Goal: Check status: Check status

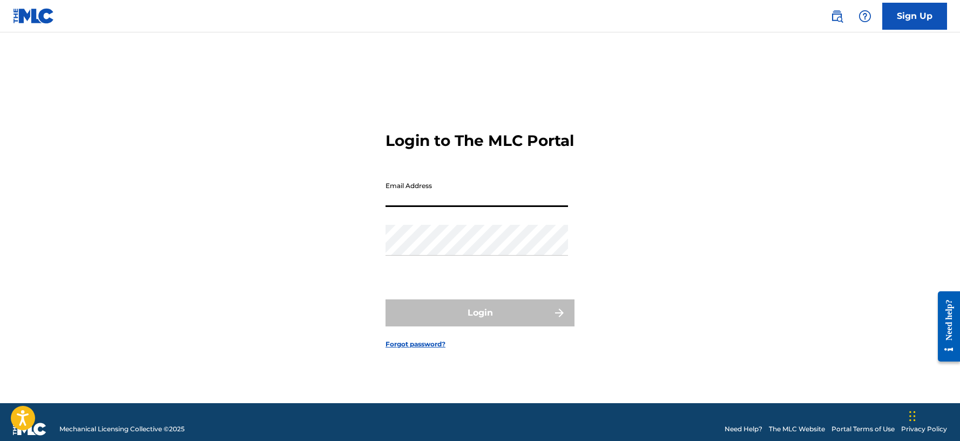
click at [447, 207] on input "Email Address" at bounding box center [477, 191] width 183 height 31
type input "[EMAIL_ADDRESS][DOMAIN_NAME]"
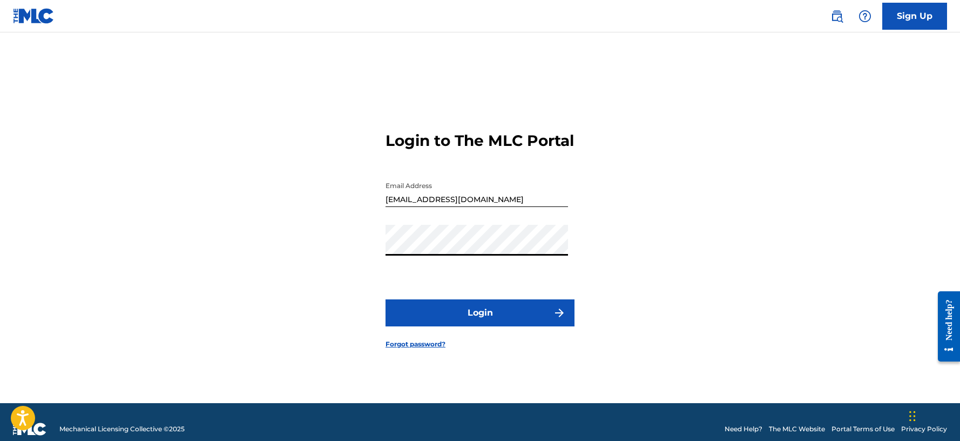
click at [535, 338] on form "Login to The MLC Portal Email Address youngdread@youngdread.com Password Login …" at bounding box center [480, 230] width 189 height 343
click at [527, 326] on button "Login" at bounding box center [480, 312] width 189 height 27
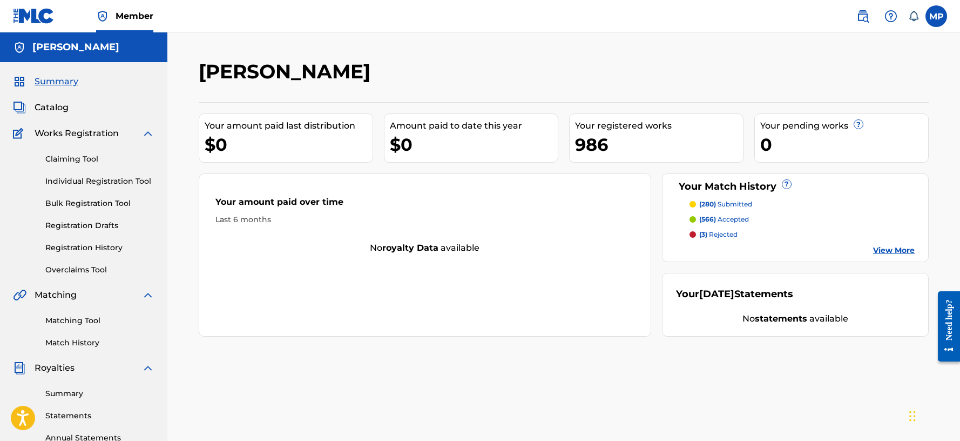
click at [890, 249] on link "View More" at bounding box center [894, 250] width 42 height 11
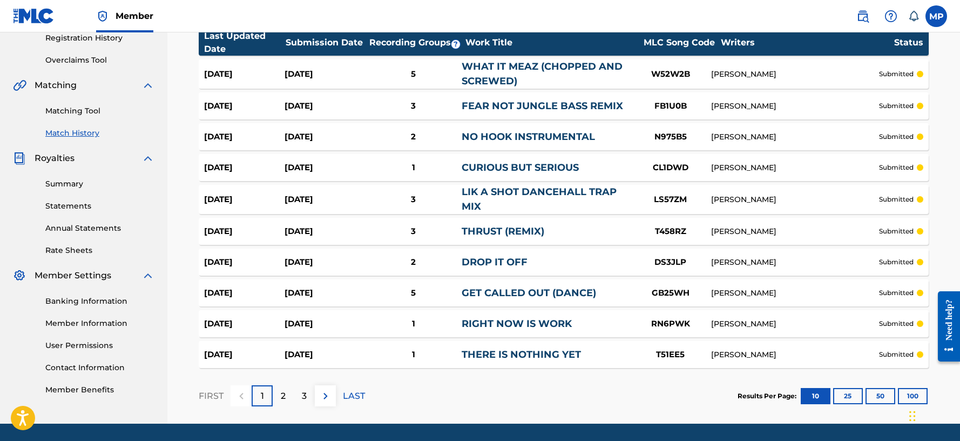
scroll to position [244, 0]
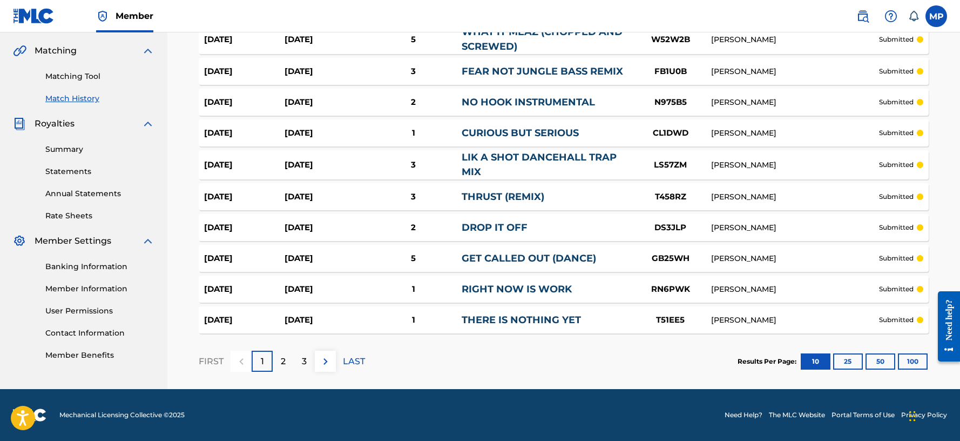
click at [286, 361] on p "2" at bounding box center [283, 361] width 5 height 13
click at [303, 358] on p "3" at bounding box center [304, 361] width 5 height 13
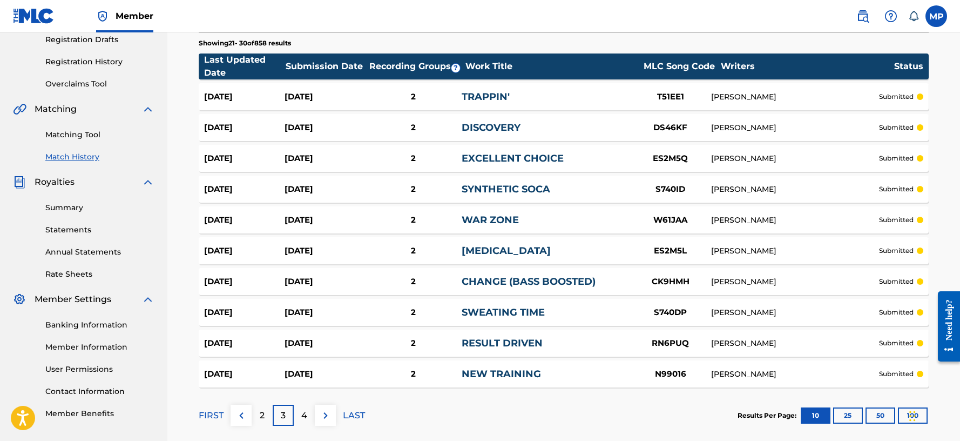
scroll to position [240, 0]
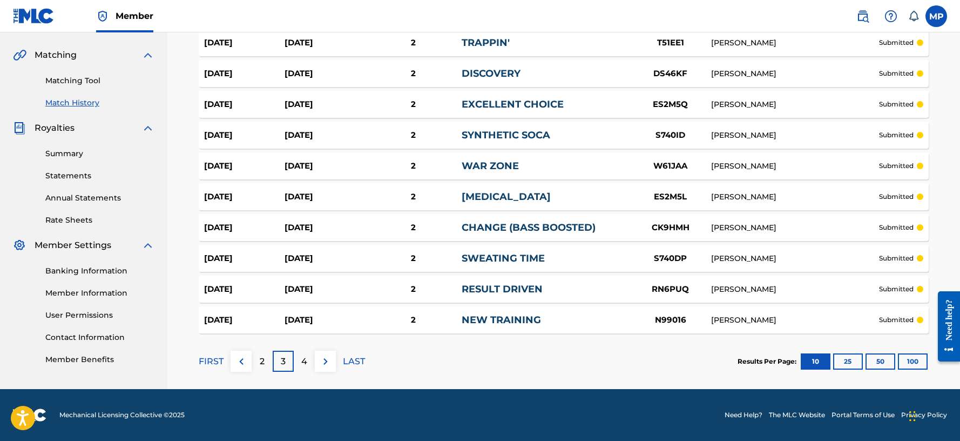
click at [922, 363] on button "100" at bounding box center [913, 361] width 30 height 16
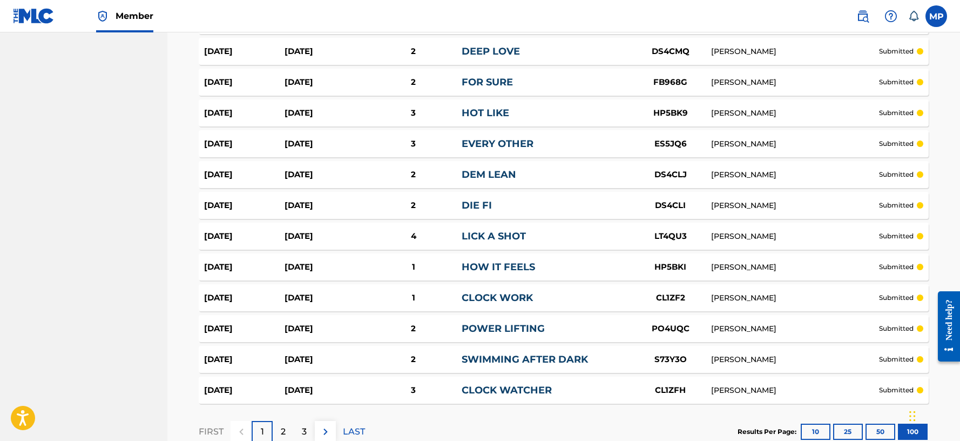
scroll to position [3017, 0]
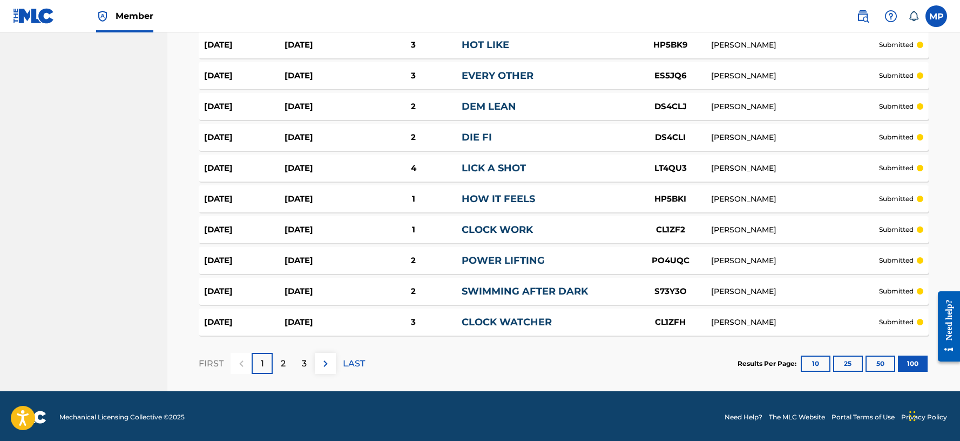
click at [299, 368] on div "3" at bounding box center [304, 363] width 21 height 21
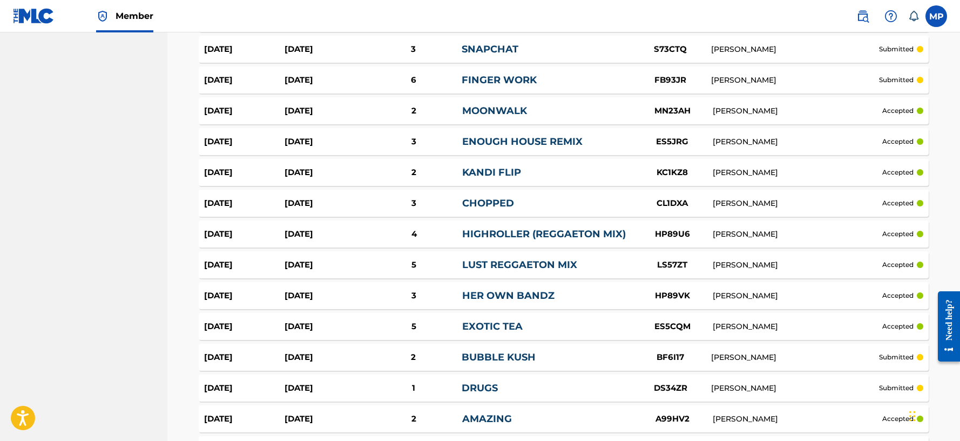
scroll to position [2848, 0]
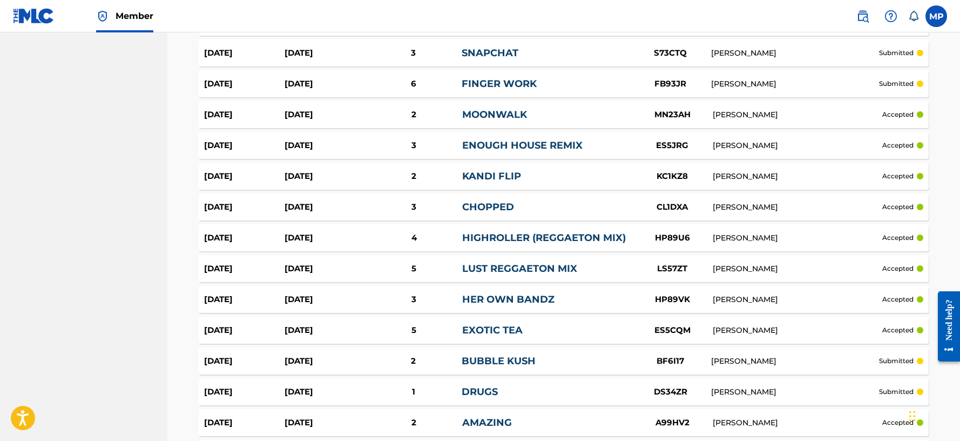
click at [319, 235] on div "Sep 8, 2025" at bounding box center [325, 238] width 80 height 12
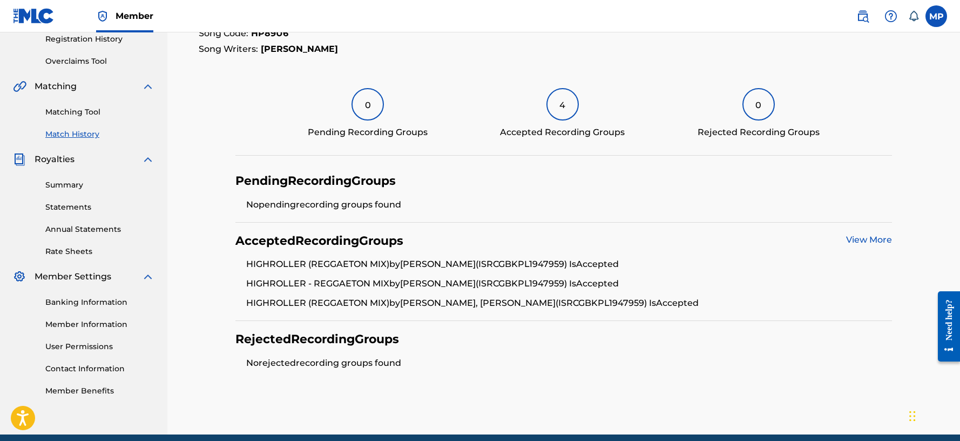
scroll to position [254, 0]
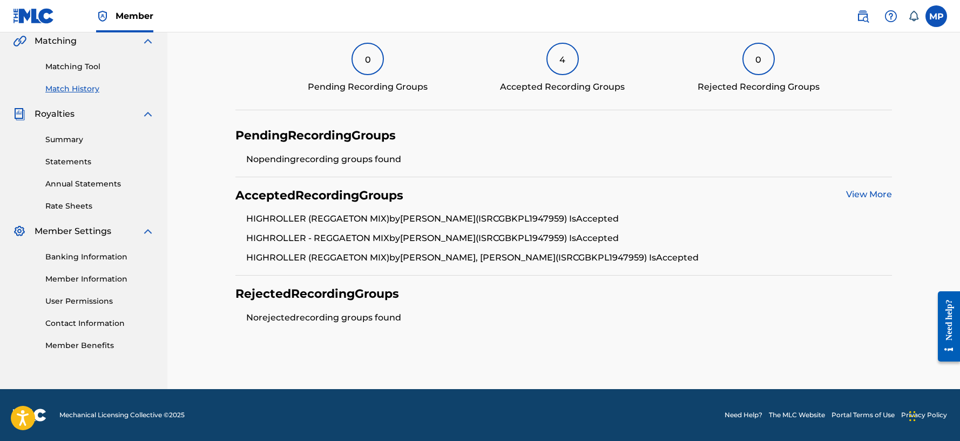
click at [872, 197] on link "View More" at bounding box center [869, 194] width 46 height 10
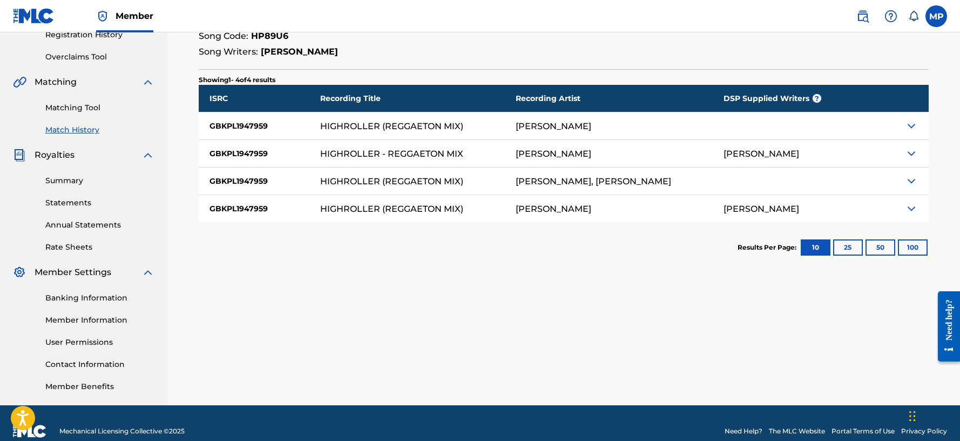
scroll to position [216, 0]
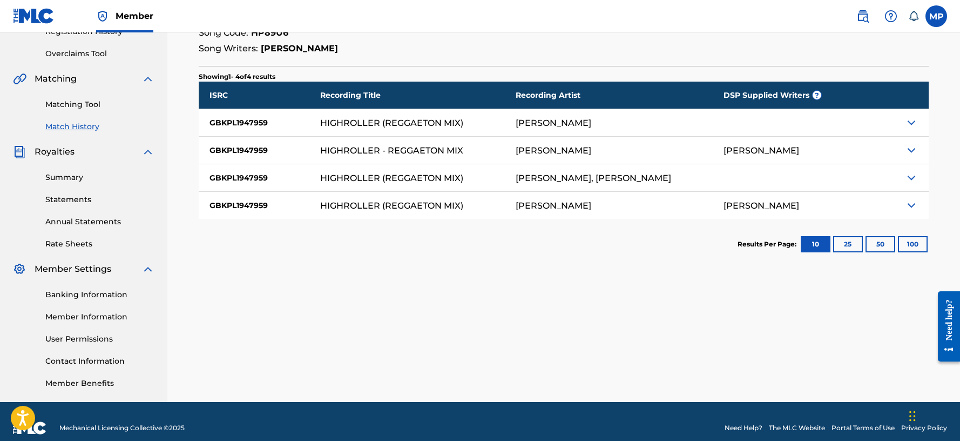
click at [914, 125] on img at bounding box center [911, 122] width 13 height 13
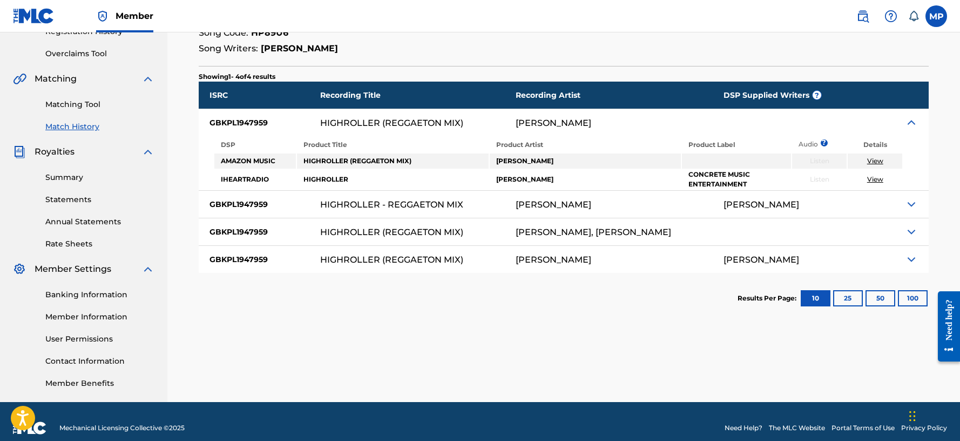
click at [911, 300] on button "100" at bounding box center [913, 298] width 30 height 16
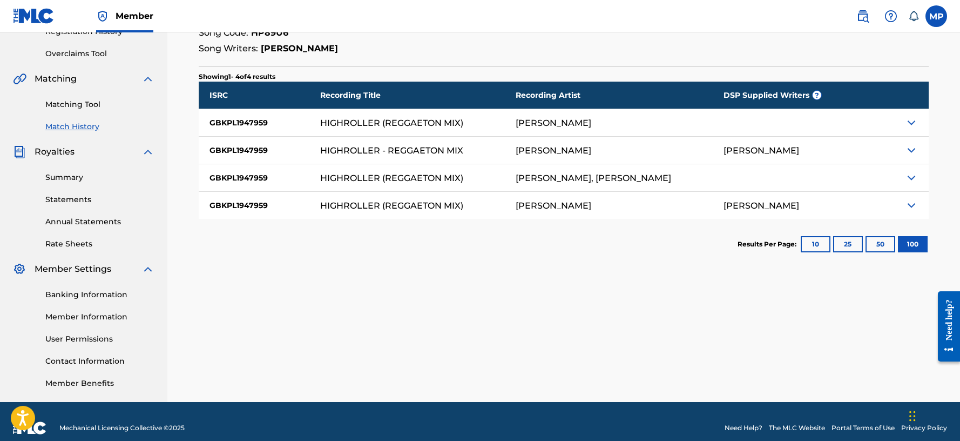
click at [909, 203] on img at bounding box center [911, 205] width 13 height 13
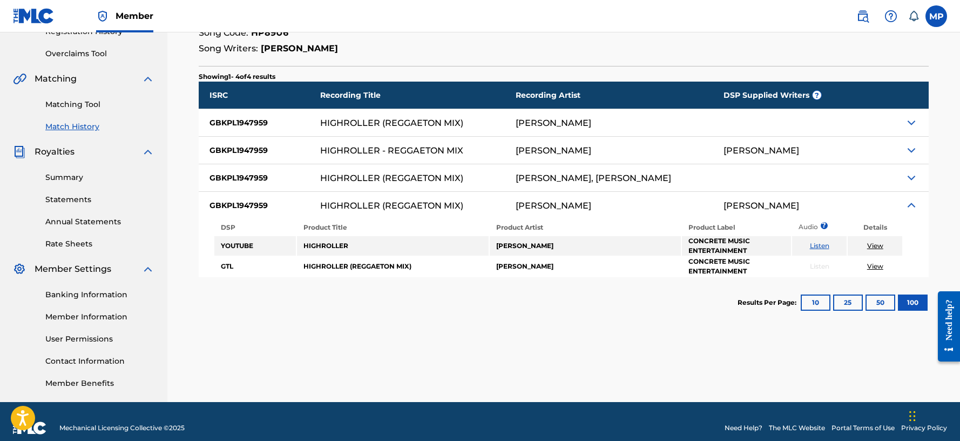
click at [874, 265] on link "View" at bounding box center [875, 266] width 16 height 8
click at [873, 243] on link "View" at bounding box center [875, 245] width 16 height 8
click at [819, 244] on link "Listen" at bounding box center [819, 245] width 19 height 8
click at [916, 208] on img at bounding box center [911, 205] width 13 height 13
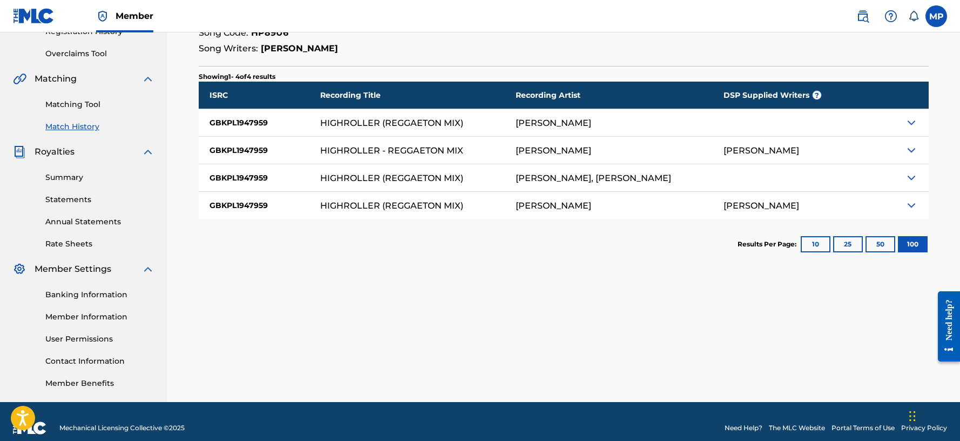
click at [912, 179] on img at bounding box center [911, 177] width 13 height 13
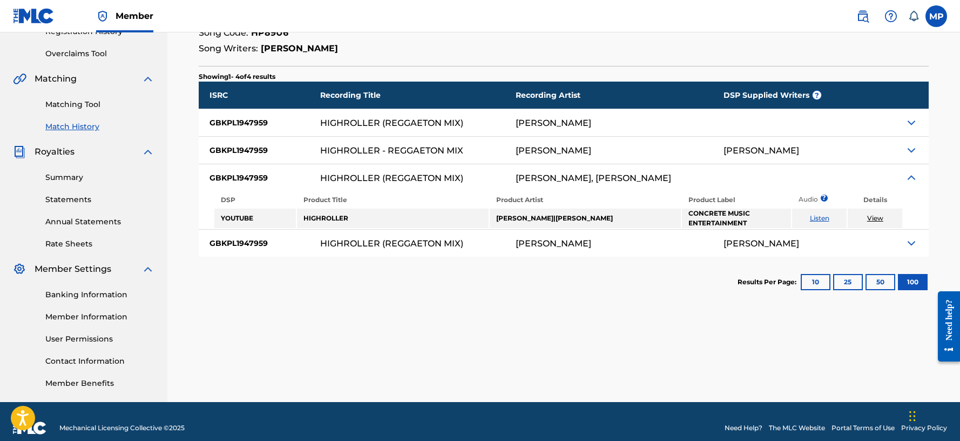
click at [817, 216] on link "Listen" at bounding box center [819, 218] width 19 height 8
click at [912, 123] on img at bounding box center [911, 122] width 13 height 13
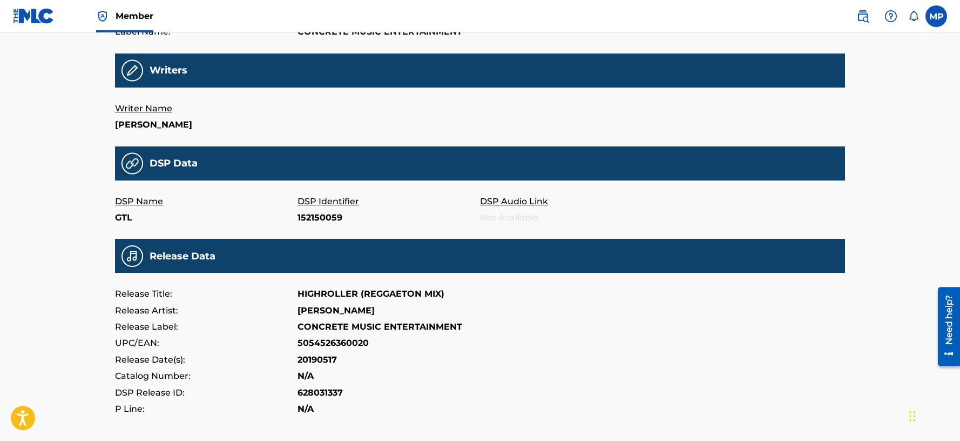
scroll to position [105, 0]
